Goal: Transaction & Acquisition: Subscribe to service/newsletter

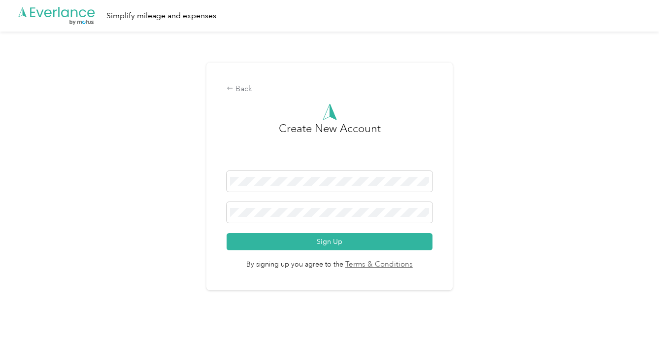
click at [500, 222] on div "Back Create New Account Sign Up By signing up you agree to the Terms & Conditio…" at bounding box center [329, 181] width 659 height 298
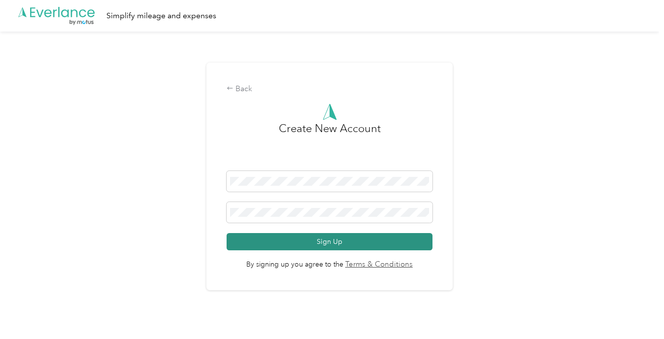
click at [344, 240] on button "Sign Up" at bounding box center [329, 241] width 205 height 17
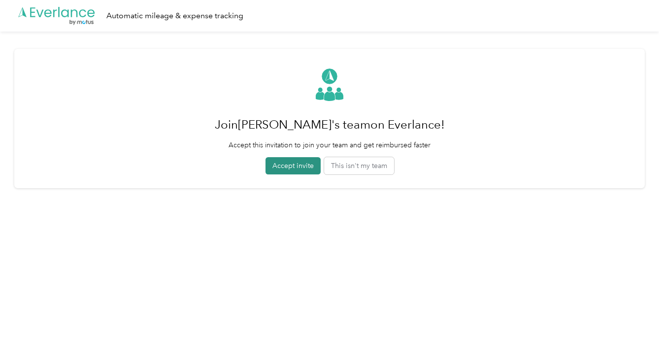
click at [301, 168] on button "Accept invite" at bounding box center [293, 165] width 55 height 17
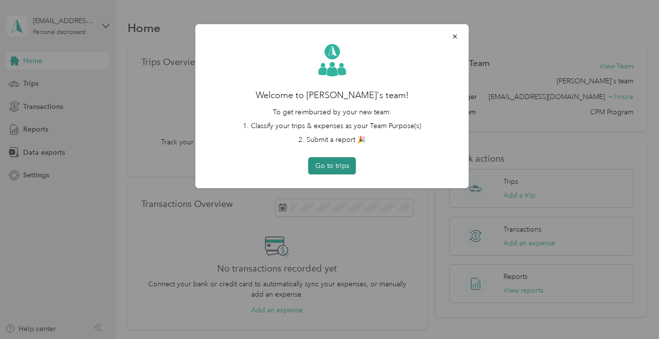
click at [325, 164] on button "Go to trips" at bounding box center [332, 165] width 48 height 17
